Goal: Transaction & Acquisition: Purchase product/service

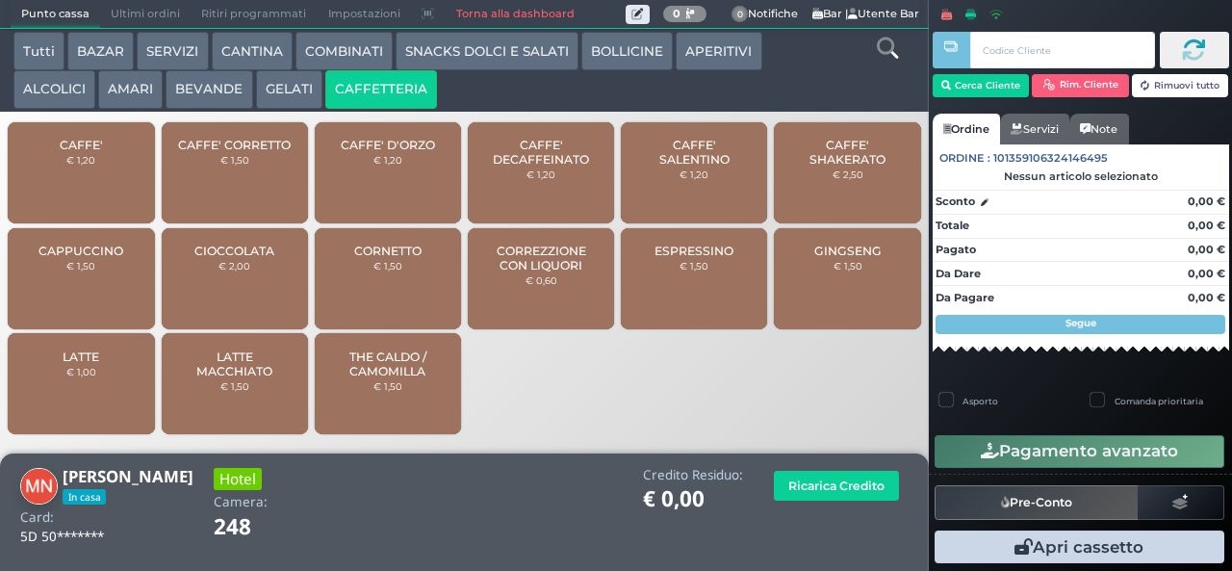
click at [100, 152] on span "CAFFE'" at bounding box center [81, 145] width 43 height 14
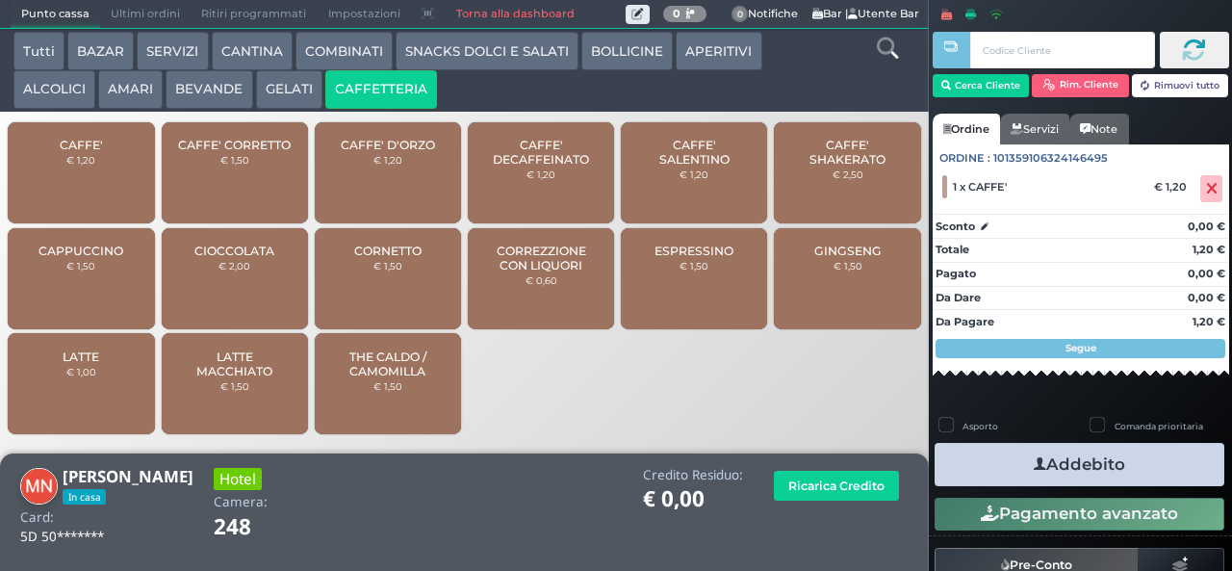
click at [1105, 467] on button "Addebito" at bounding box center [1079, 464] width 290 height 43
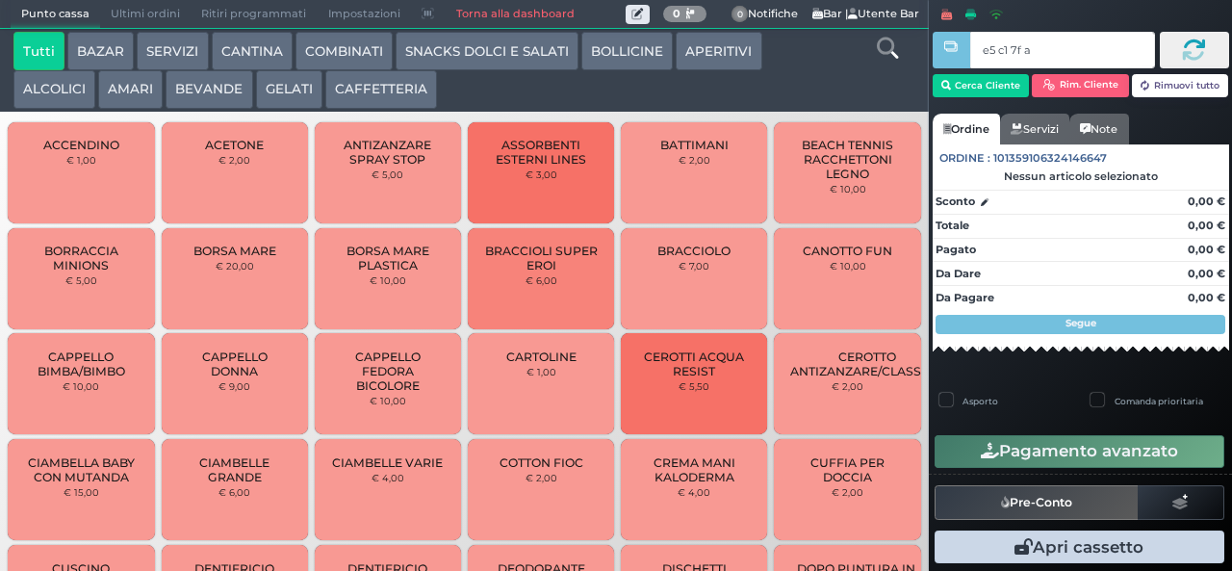
type input "e5 c1 7f aa"
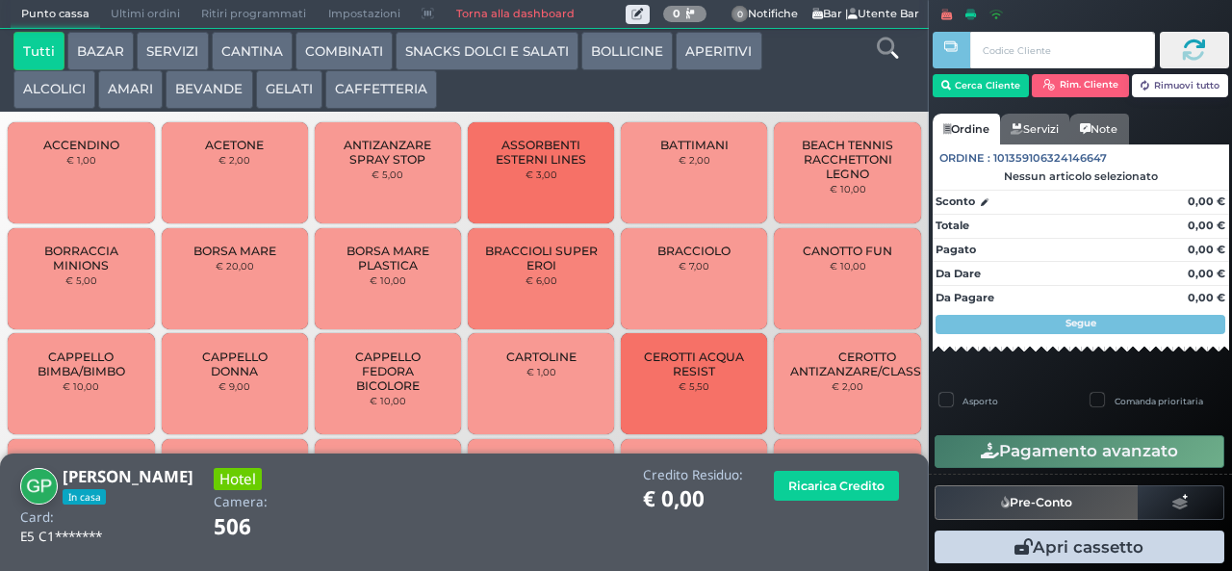
click at [216, 96] on button "BEVANDE" at bounding box center [209, 89] width 87 height 38
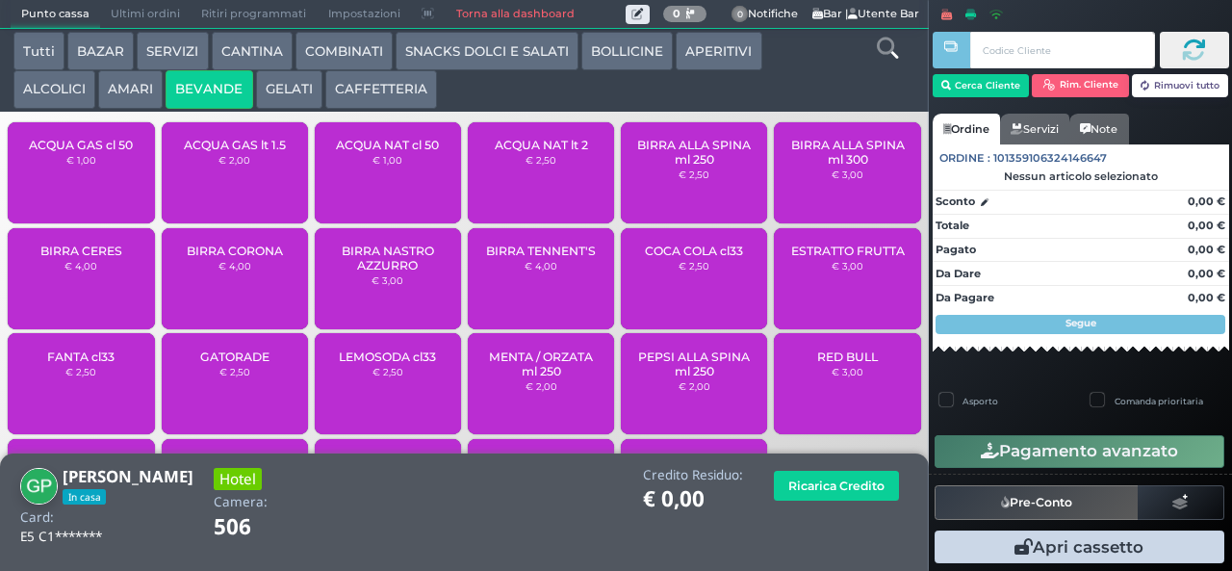
click at [529, 152] on span "ACQUA NAT lt 2" at bounding box center [541, 145] width 93 height 14
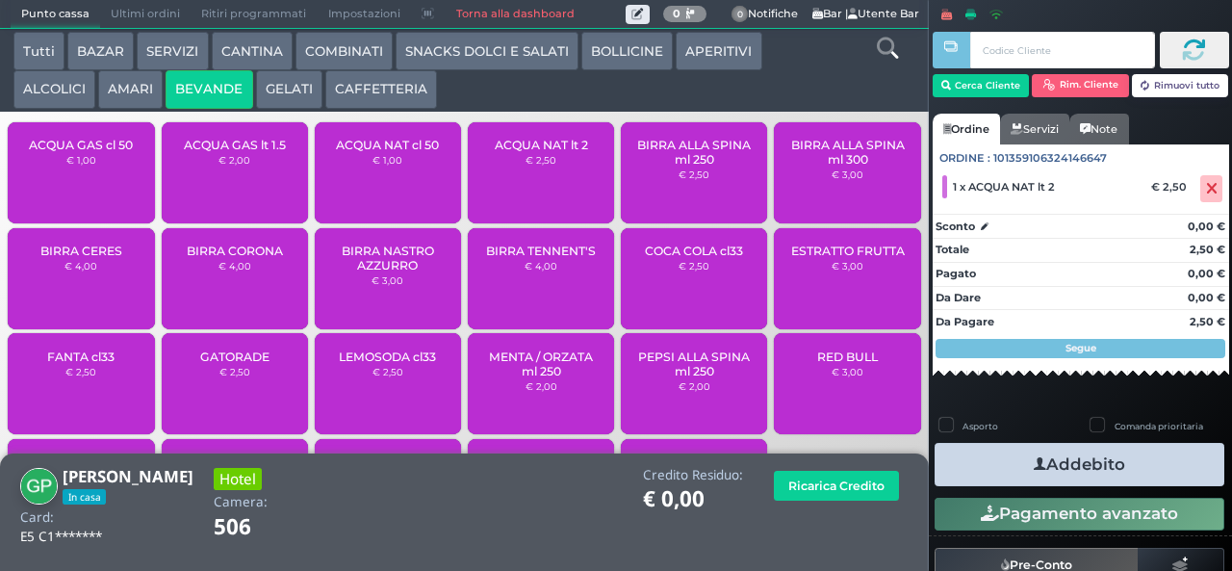
click at [1128, 458] on button "Addebito" at bounding box center [1079, 464] width 290 height 43
